Goal: Task Accomplishment & Management: Use online tool/utility

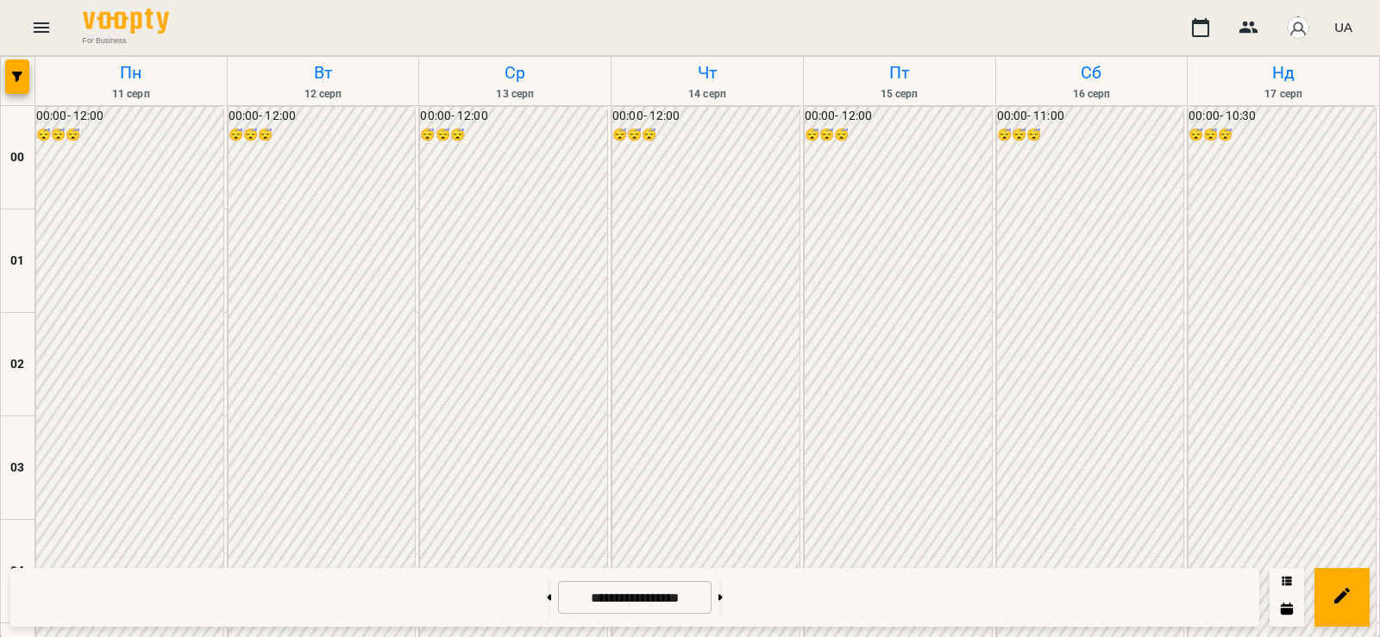
scroll to position [1833, 0]
click at [723, 599] on button at bounding box center [720, 598] width 4 height 38
type input "**********"
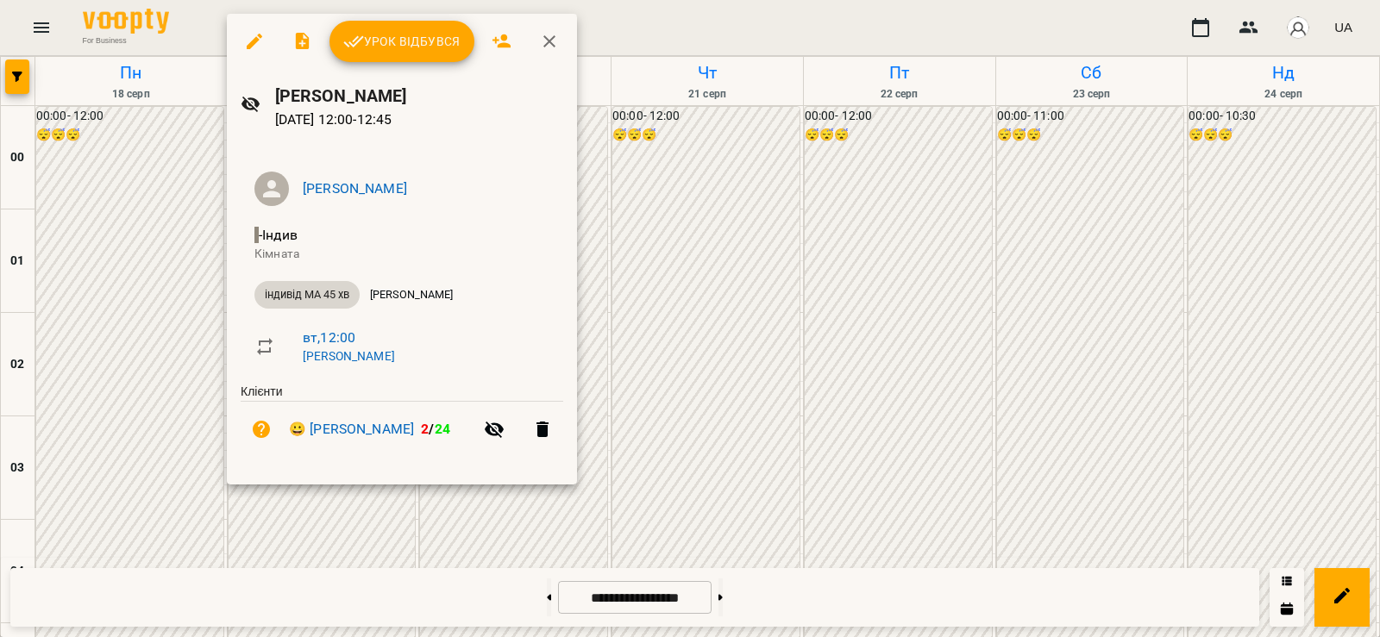
click at [412, 47] on span "Урок відбувся" at bounding box center [401, 41] width 117 height 21
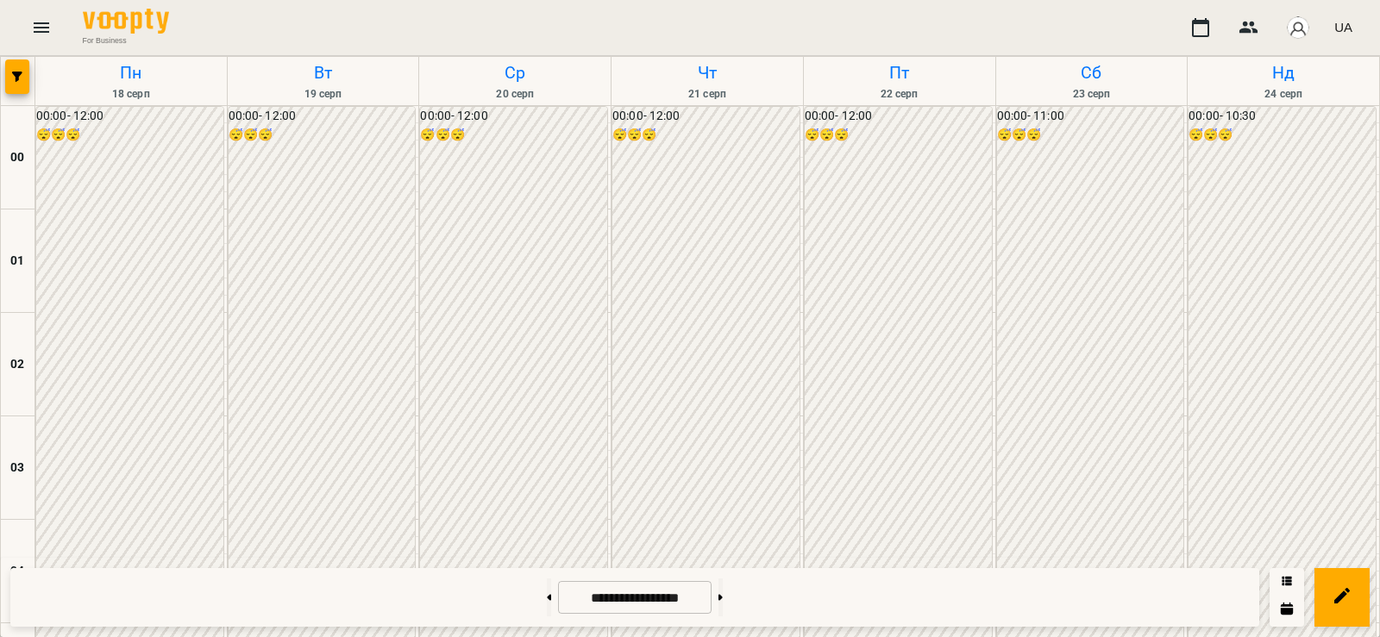
scroll to position [1207, 0]
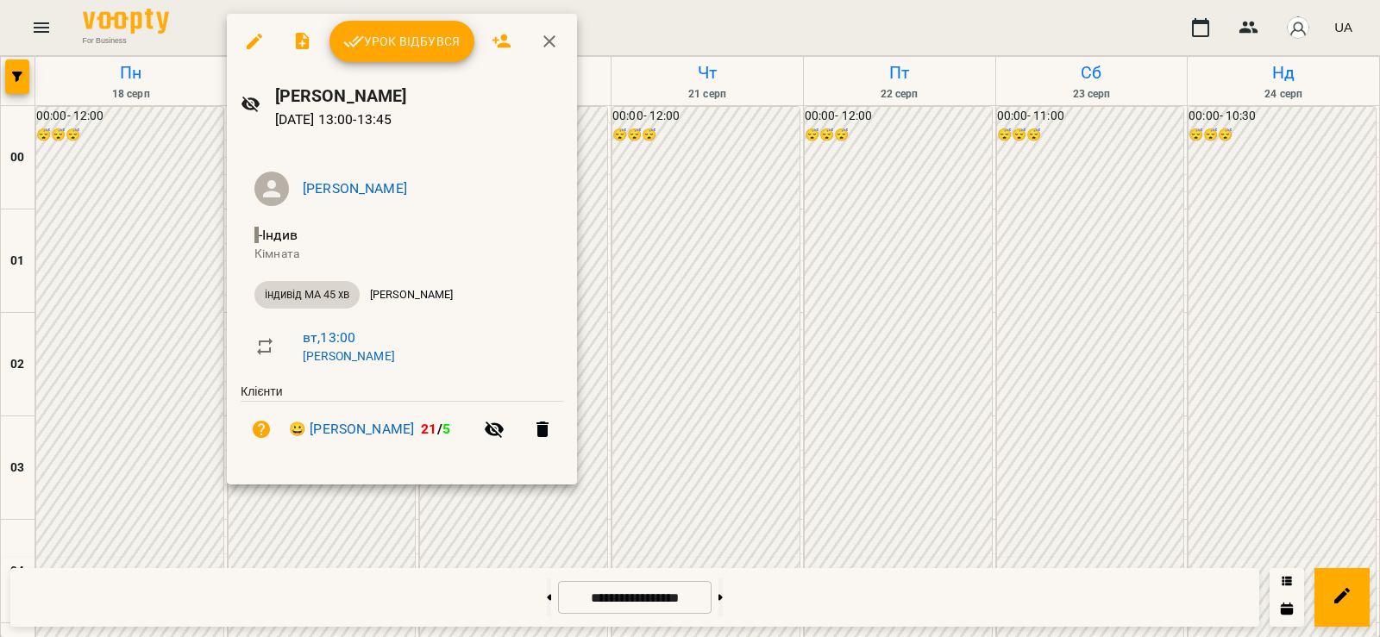
click at [306, 545] on div at bounding box center [690, 318] width 1380 height 637
